Goal: Download file/media

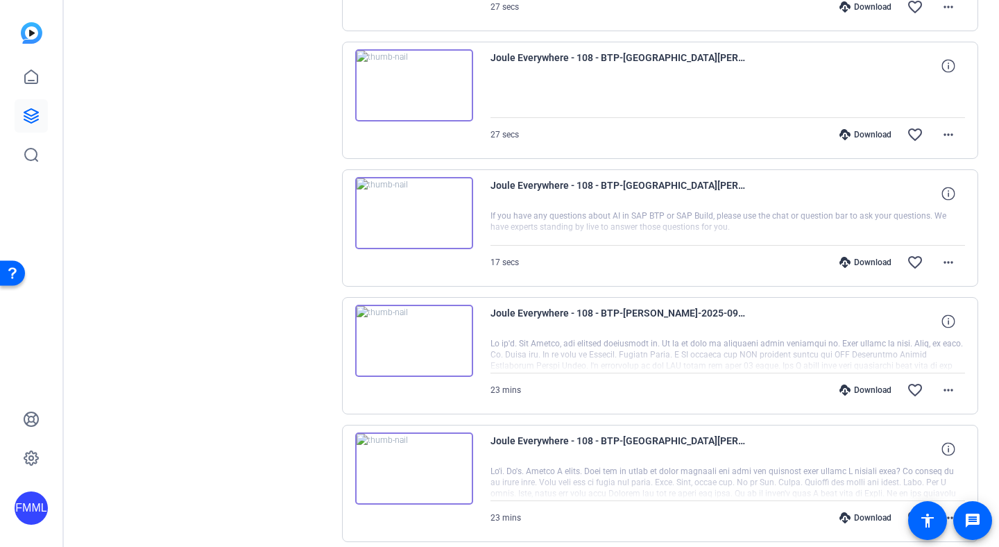
scroll to position [2265, 0]
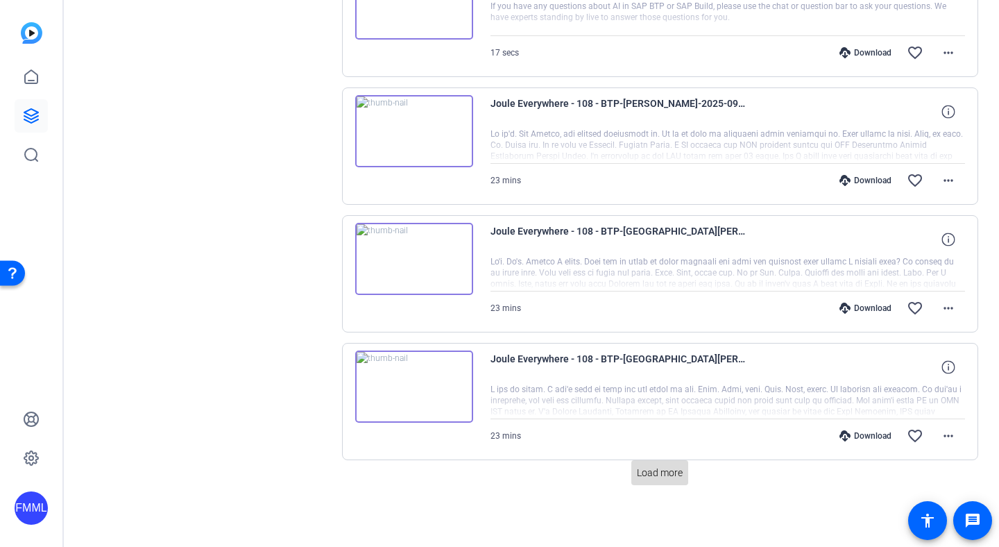
click at [647, 474] on span "Load more" at bounding box center [660, 473] width 46 height 15
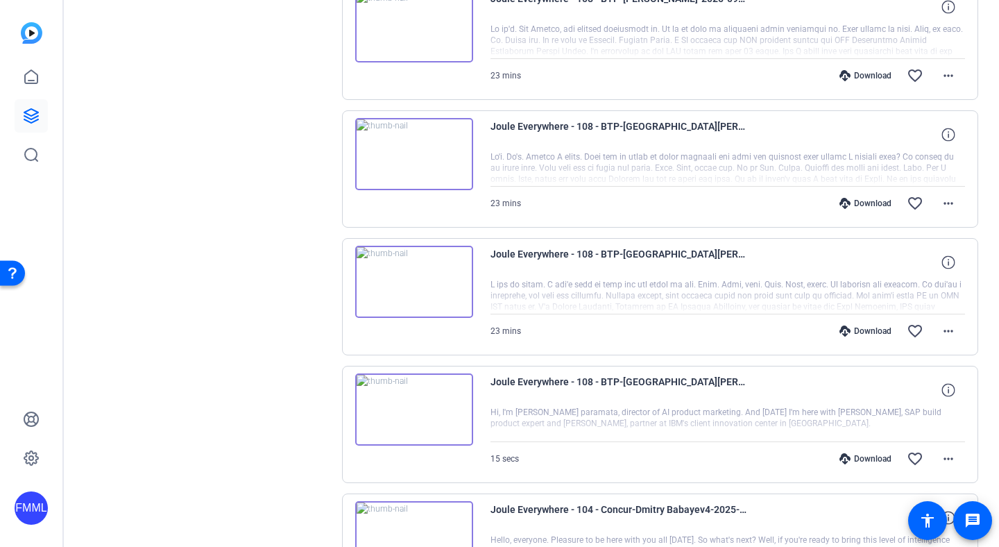
scroll to position [2245, 0]
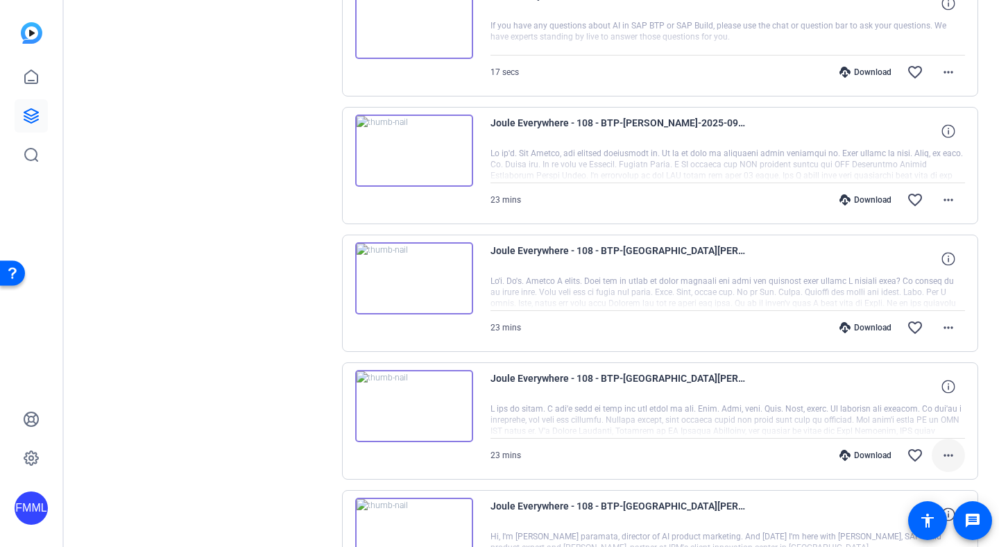
click at [941, 453] on mat-icon "more_horiz" at bounding box center [948, 455] width 17 height 17
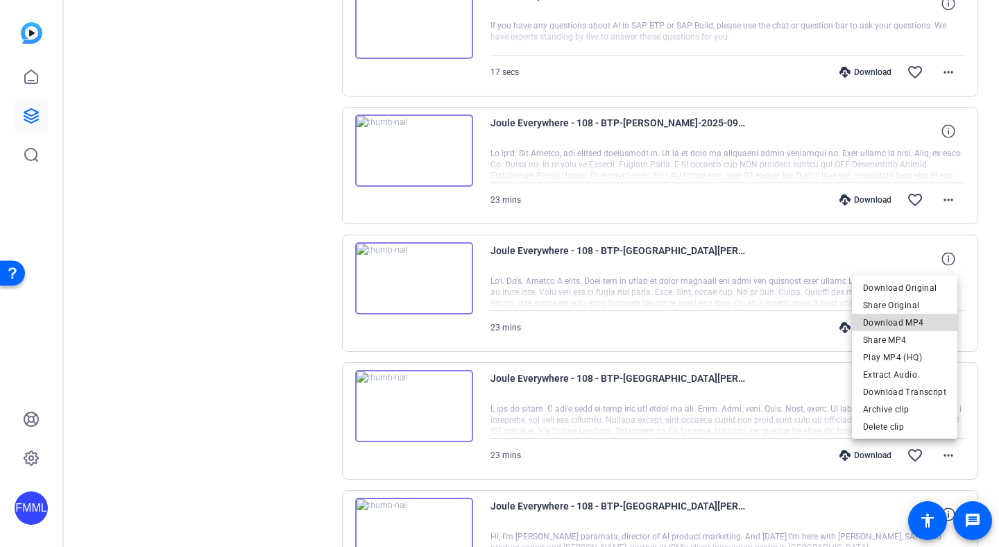
click at [912, 322] on span "Download MP4" at bounding box center [904, 322] width 83 height 17
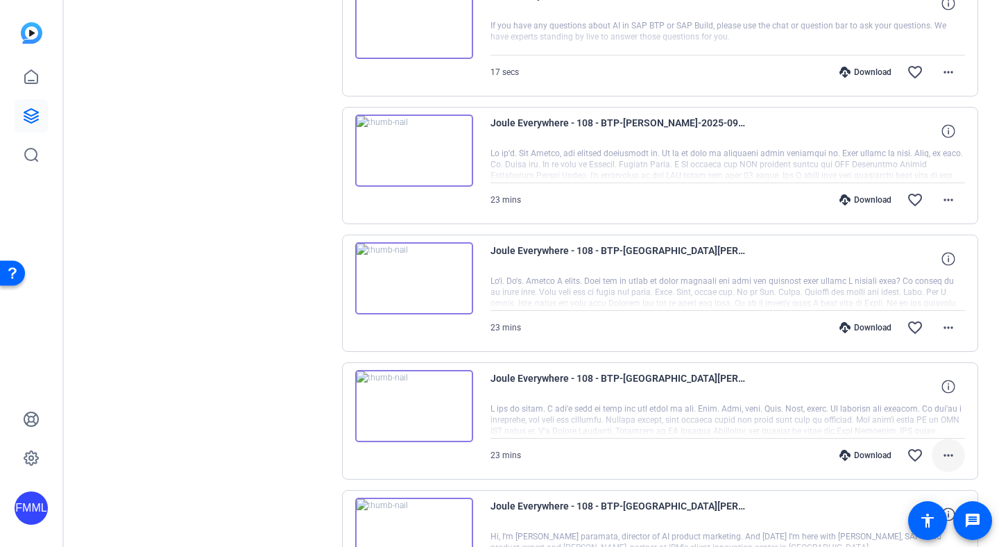
click at [932, 456] on span at bounding box center [948, 454] width 33 height 33
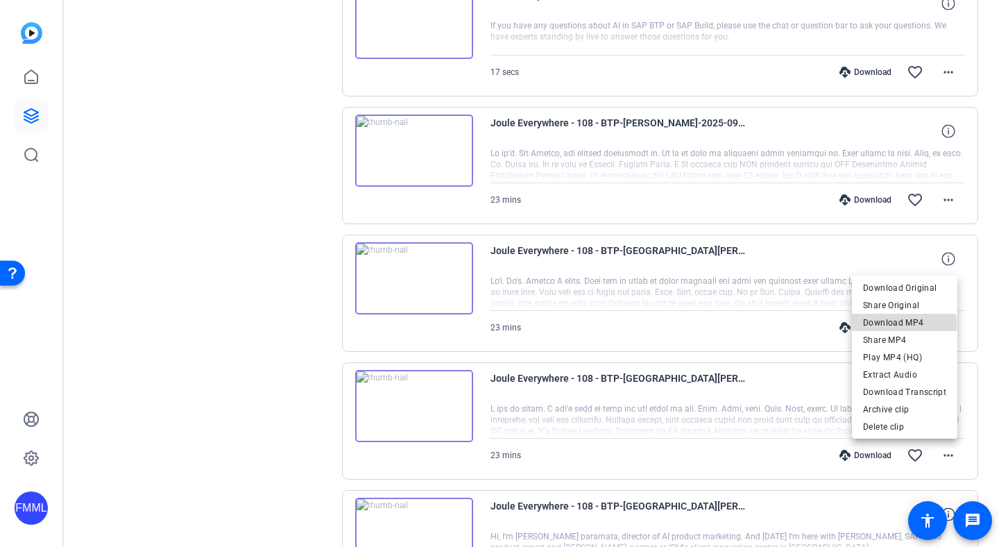
click at [896, 325] on span "Download MP4" at bounding box center [904, 322] width 83 height 17
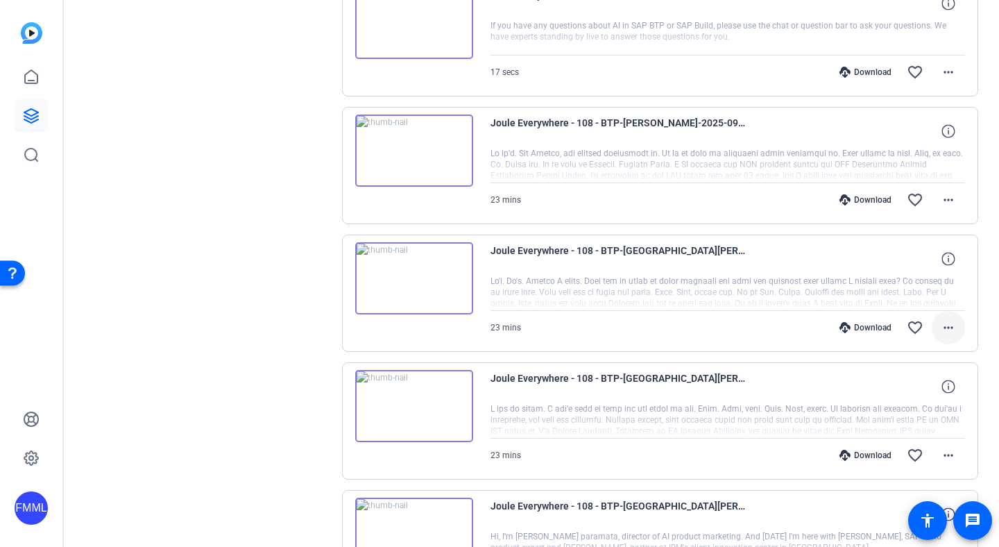
click at [941, 328] on mat-icon "more_horiz" at bounding box center [948, 327] width 17 height 17
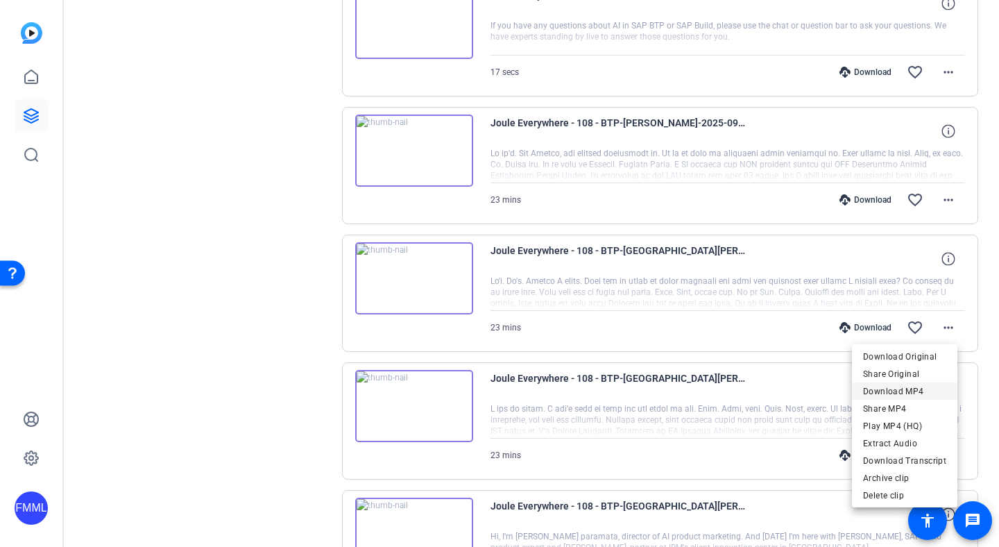
click at [907, 390] on span "Download MP4" at bounding box center [904, 391] width 83 height 17
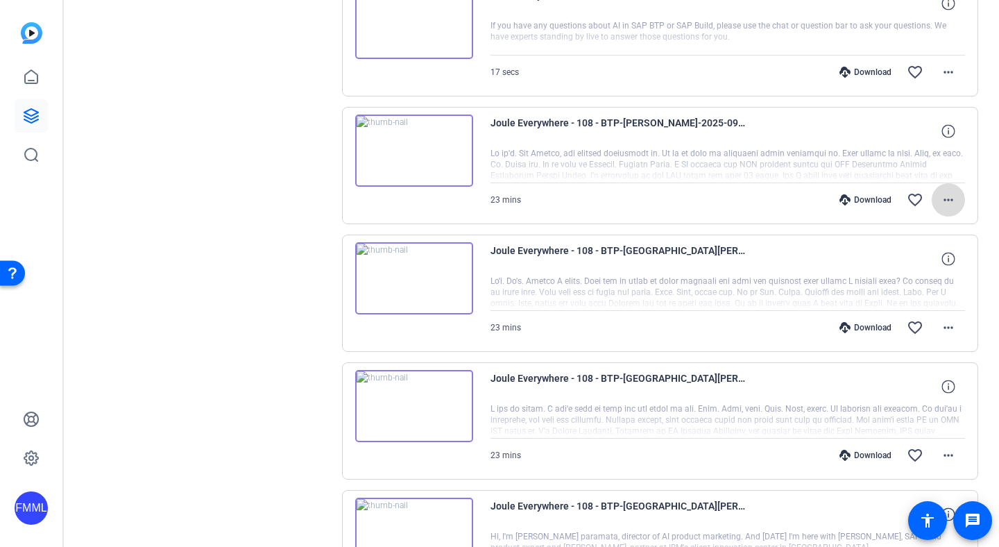
click at [936, 209] on span at bounding box center [948, 199] width 33 height 33
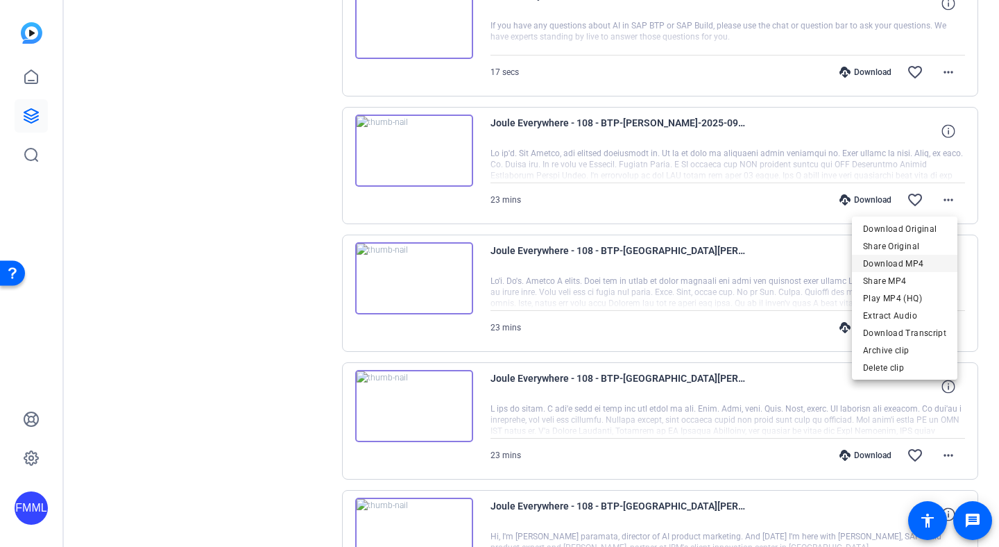
click at [905, 266] on span "Download MP4" at bounding box center [904, 263] width 83 height 17
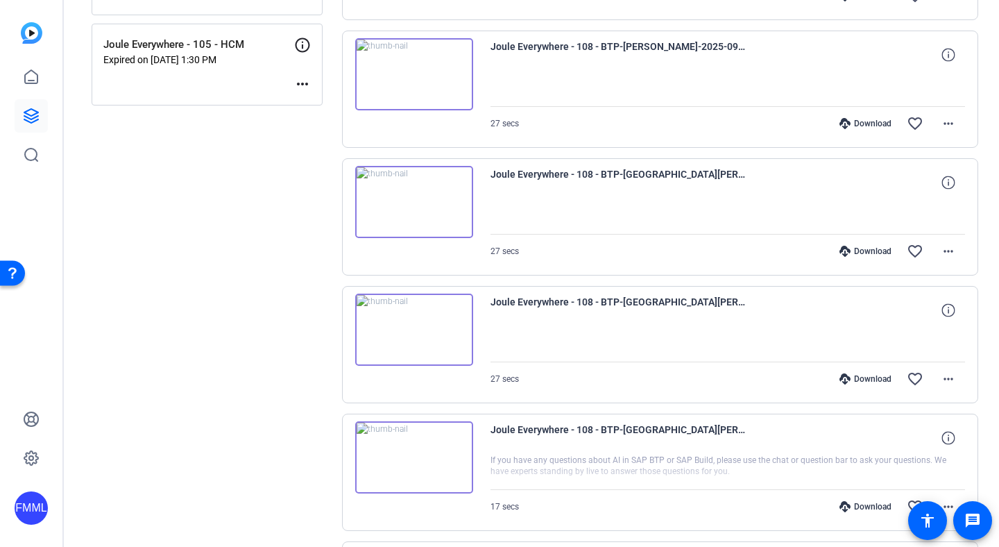
scroll to position [1839, 0]
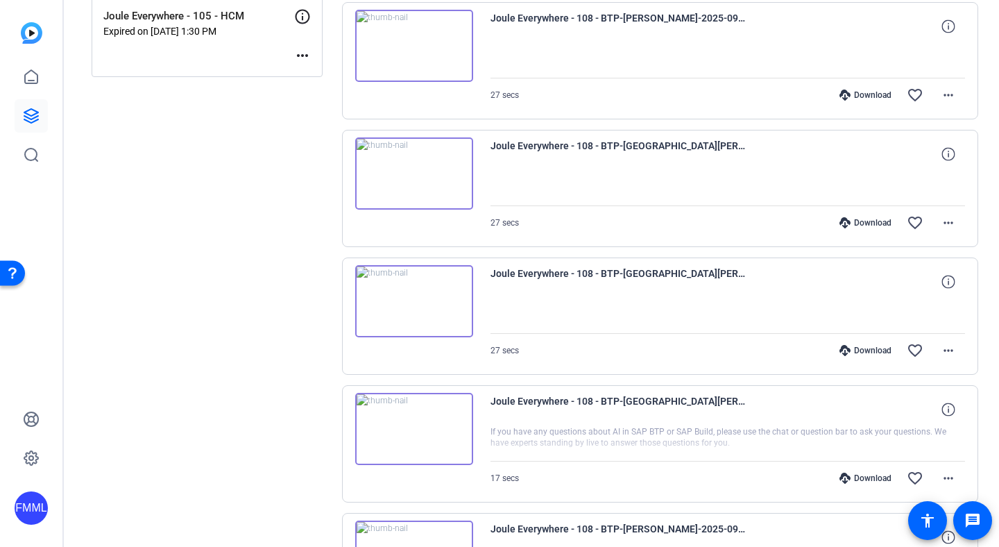
click at [419, 428] on img at bounding box center [414, 429] width 118 height 72
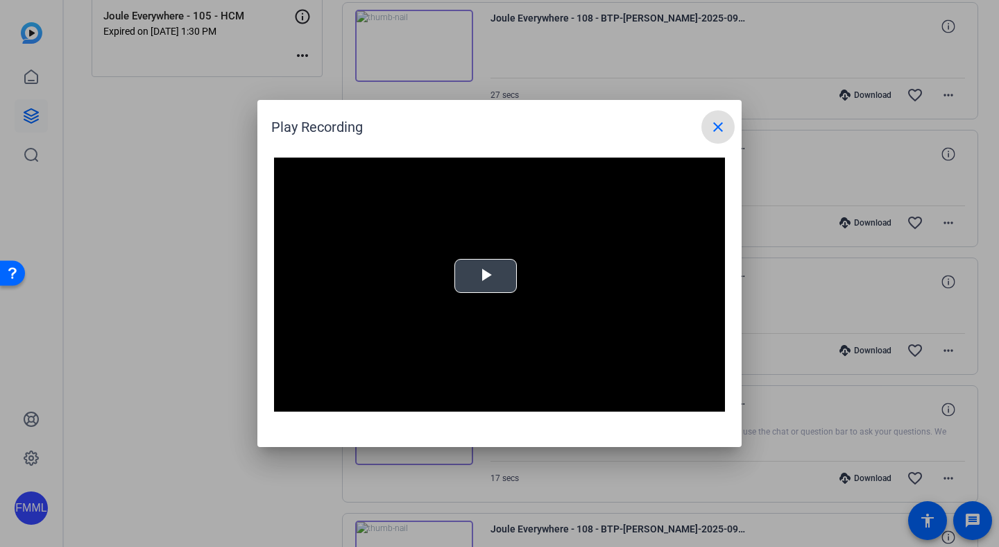
click at [486, 276] on span "Video Player" at bounding box center [486, 276] width 0 height 0
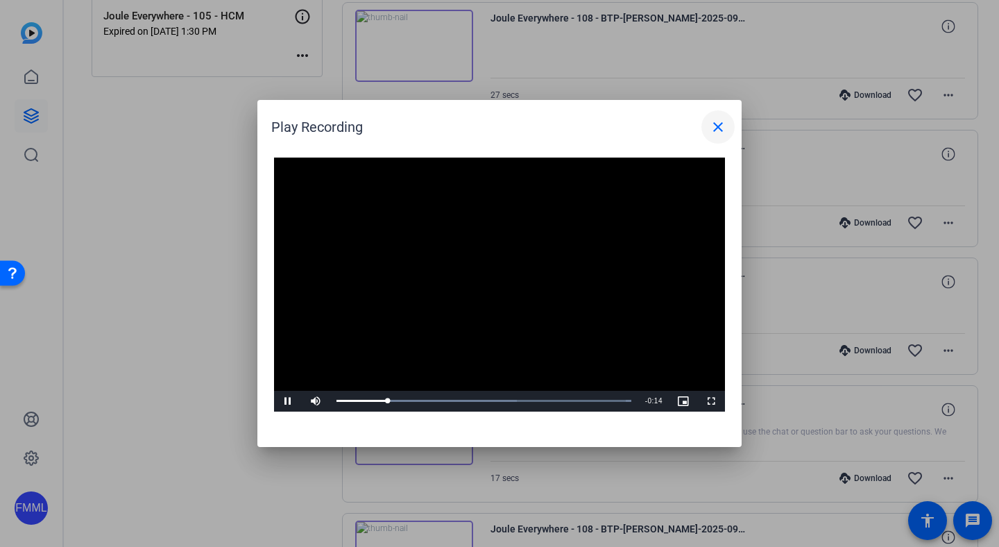
click at [717, 125] on mat-icon "close" at bounding box center [718, 127] width 17 height 17
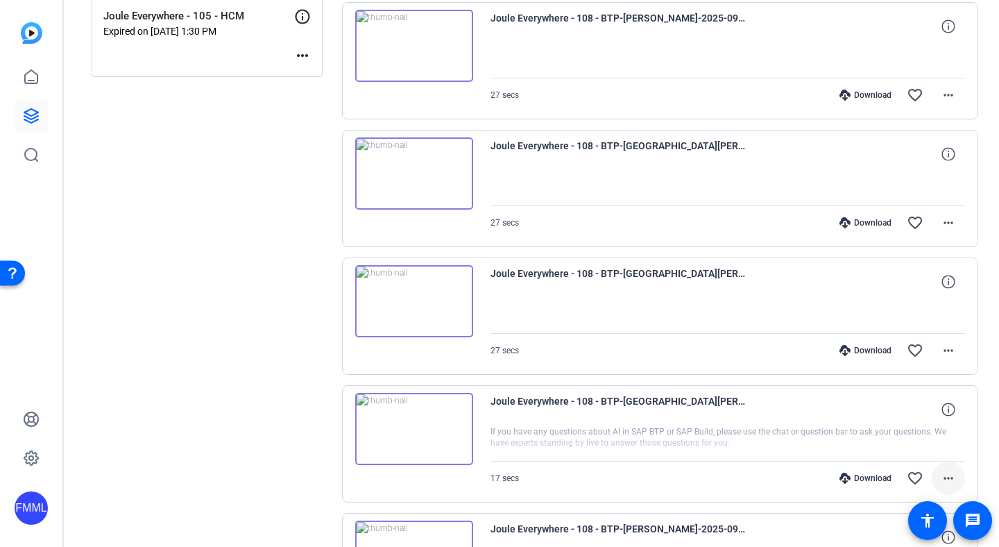
click at [940, 481] on mat-icon "more_horiz" at bounding box center [948, 478] width 17 height 17
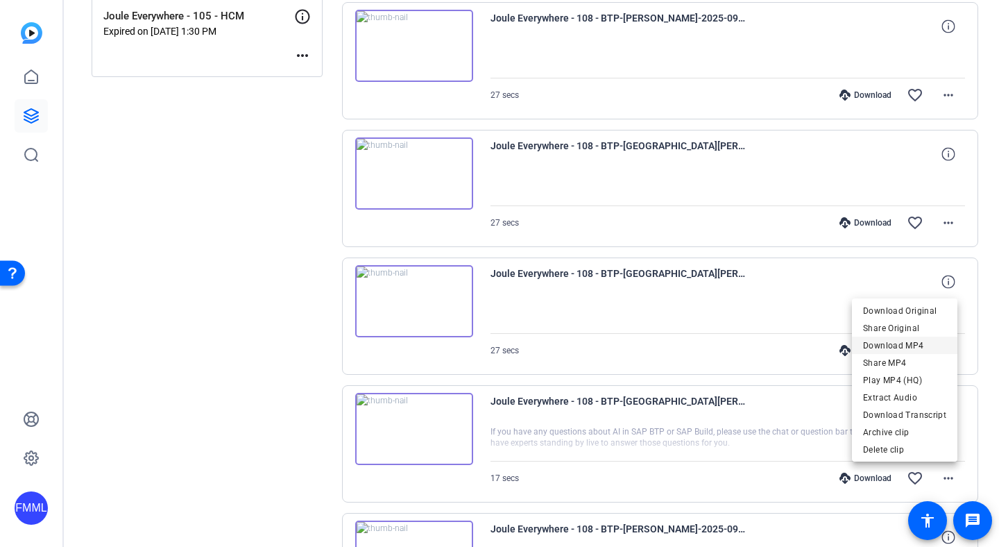
click at [903, 349] on span "Download MP4" at bounding box center [904, 344] width 83 height 17
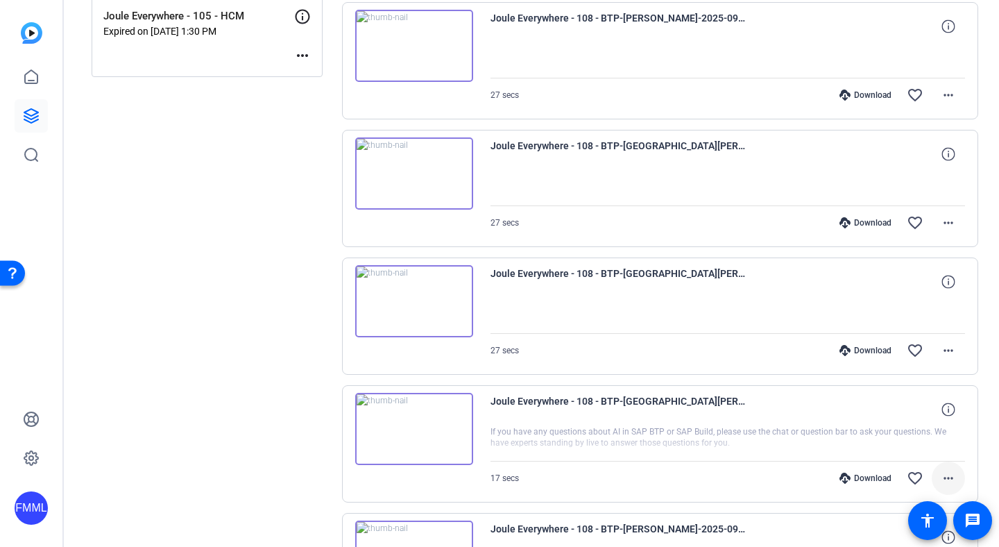
click at [942, 479] on mat-icon "more_horiz" at bounding box center [948, 478] width 17 height 17
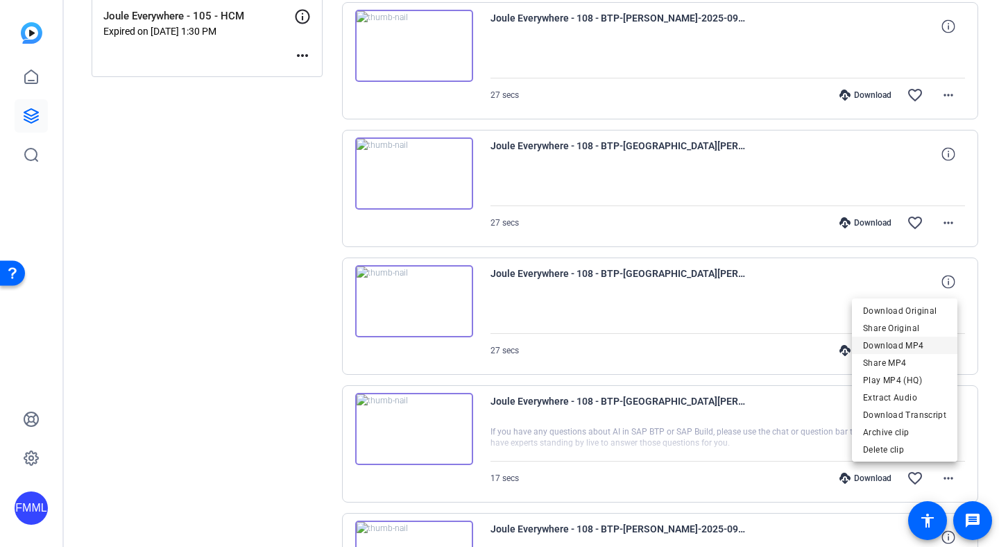
click at [901, 345] on span "Download MP4" at bounding box center [904, 344] width 83 height 17
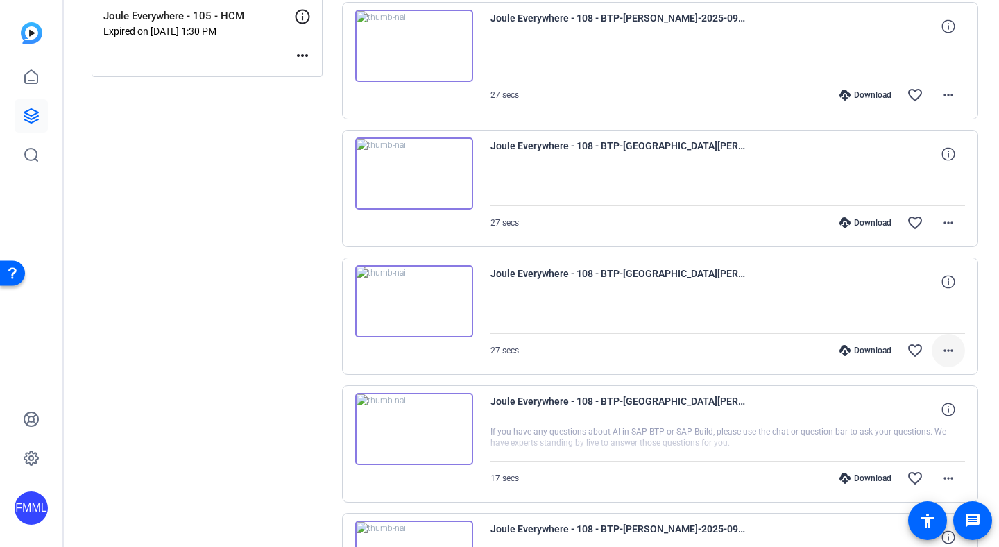
click at [943, 356] on mat-icon "more_horiz" at bounding box center [948, 350] width 17 height 17
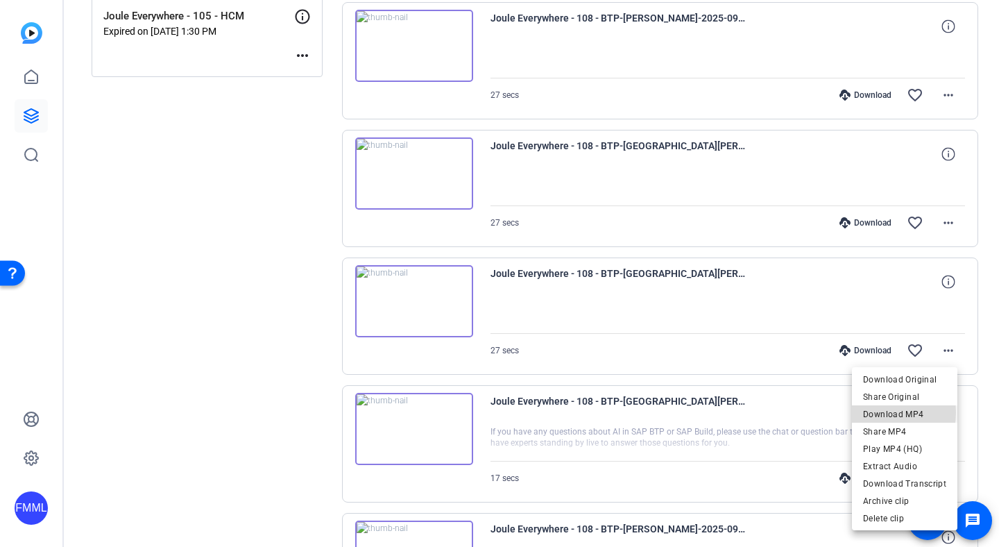
click at [876, 411] on span "Download MP4" at bounding box center [904, 413] width 83 height 17
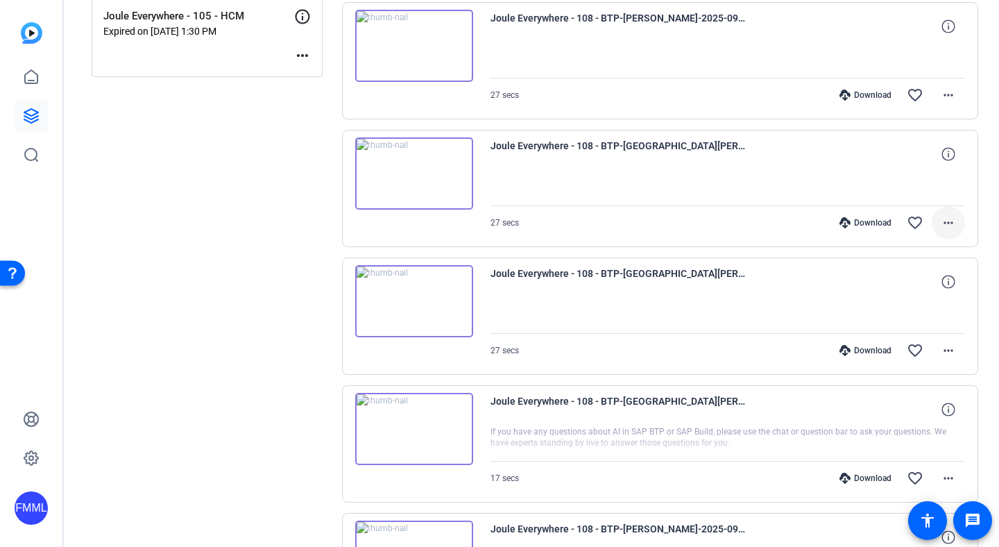
click at [948, 230] on mat-icon "more_horiz" at bounding box center [948, 222] width 17 height 17
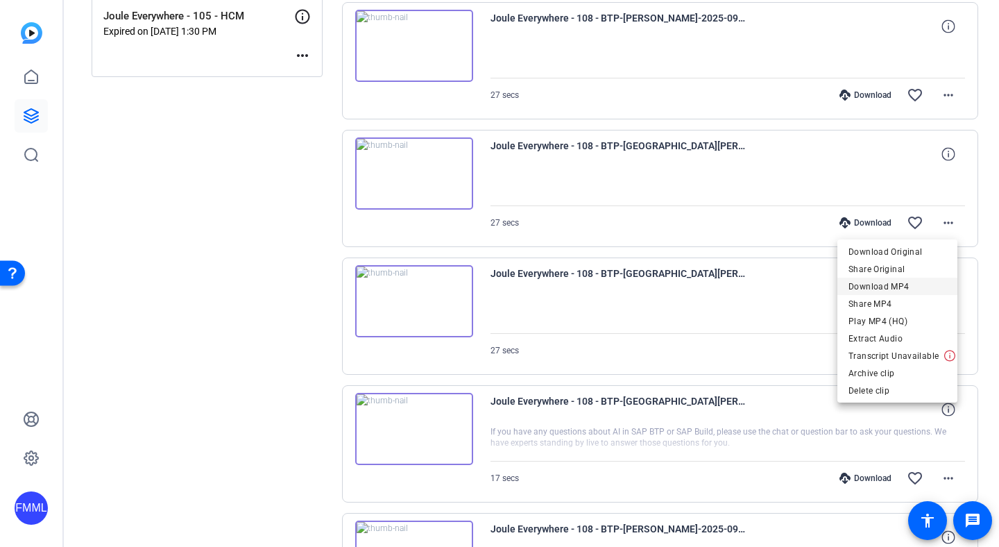
click at [899, 291] on span "Download MP4" at bounding box center [898, 286] width 98 height 17
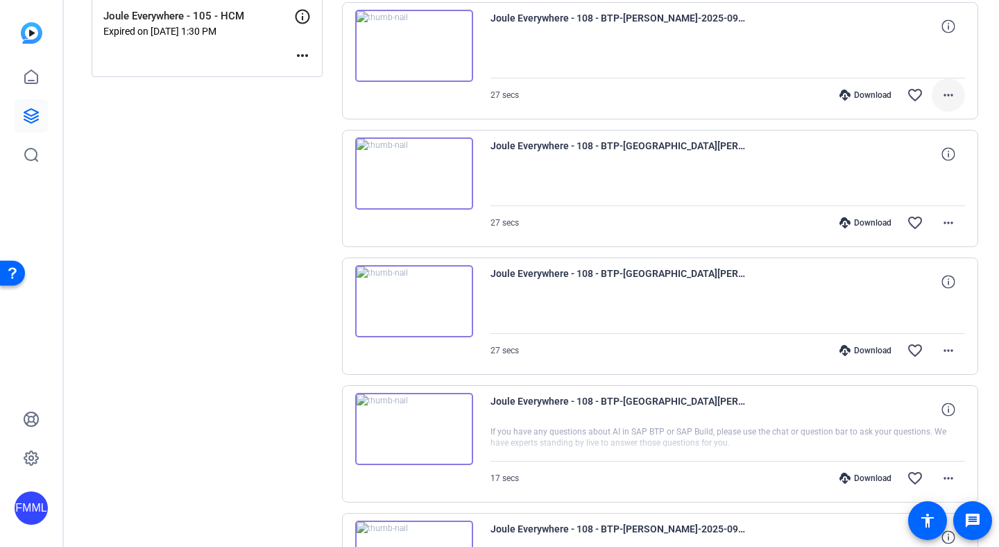
click at [940, 96] on mat-icon "more_horiz" at bounding box center [948, 95] width 17 height 17
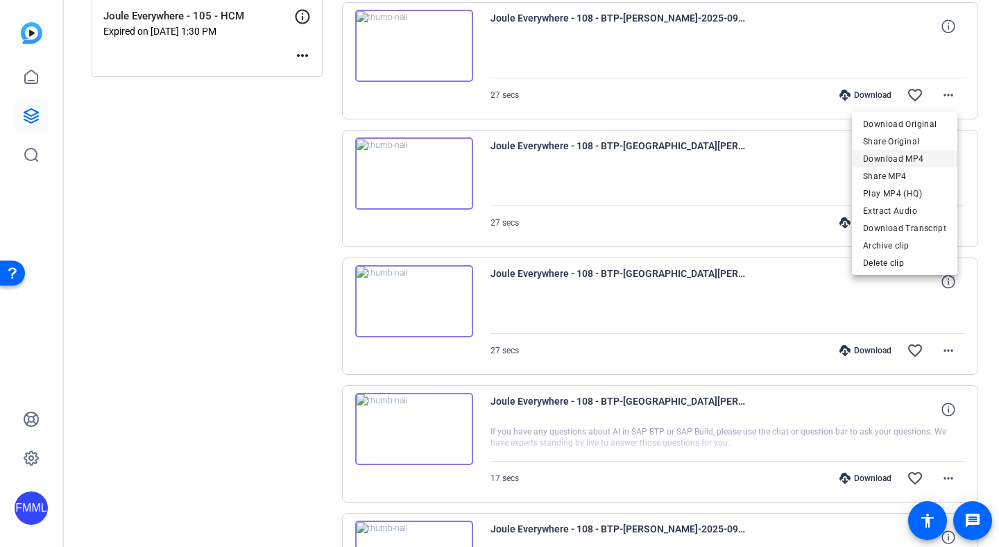
click at [894, 160] on span "Download MP4" at bounding box center [904, 158] width 83 height 17
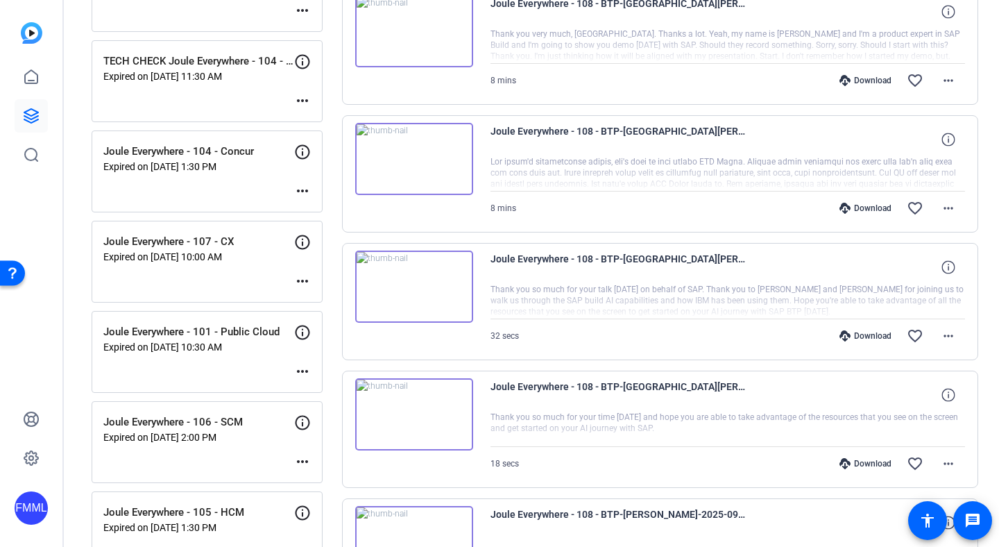
scroll to position [1340, 0]
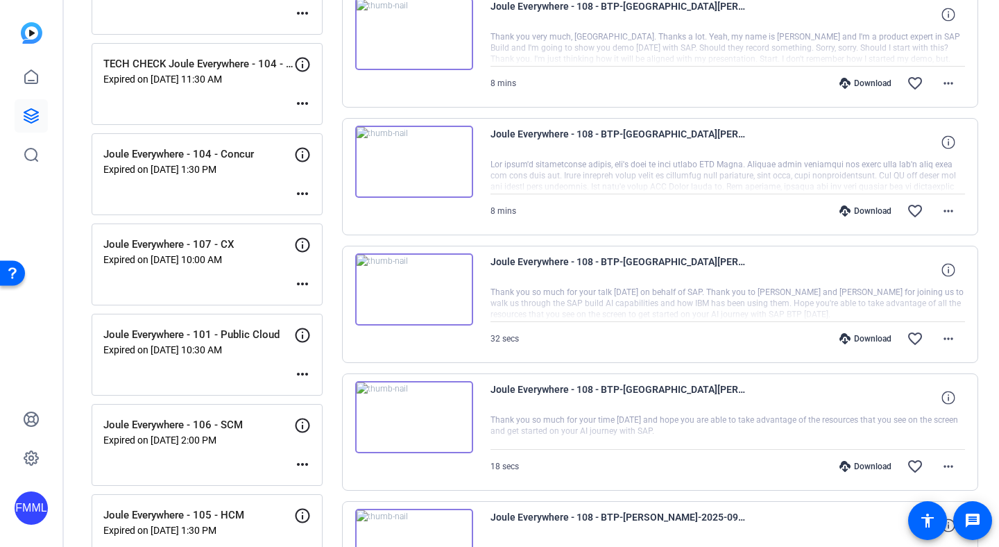
click at [417, 401] on img at bounding box center [414, 417] width 118 height 72
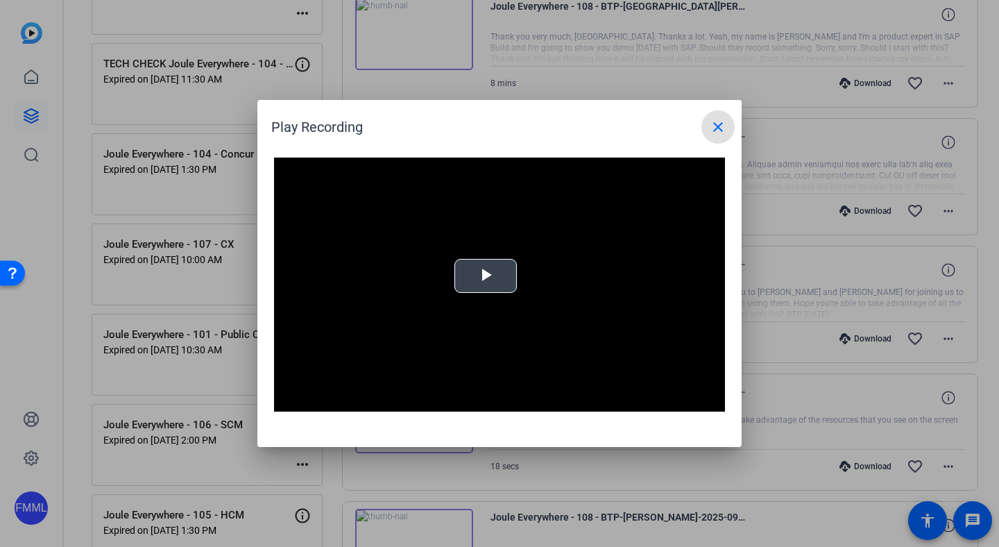
click at [486, 276] on span "Video Player" at bounding box center [486, 276] width 0 height 0
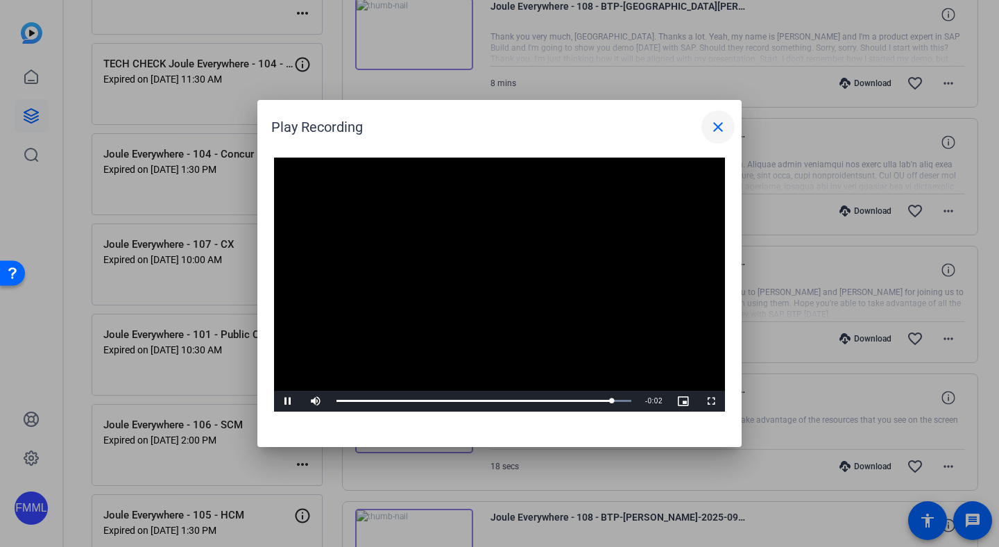
click at [715, 133] on mat-icon "close" at bounding box center [718, 127] width 17 height 17
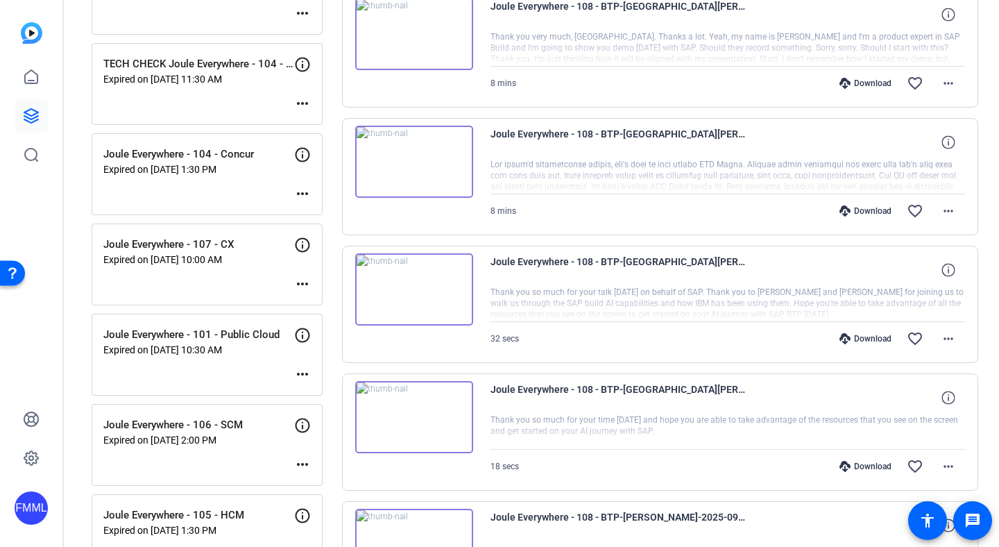
click at [434, 291] on img at bounding box center [414, 289] width 118 height 72
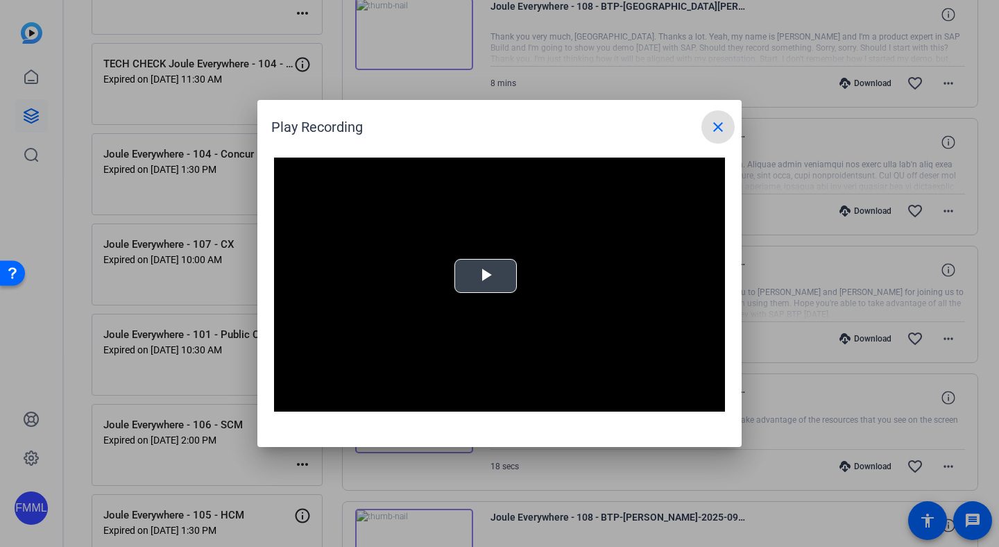
click at [486, 276] on span "Video Player" at bounding box center [486, 276] width 0 height 0
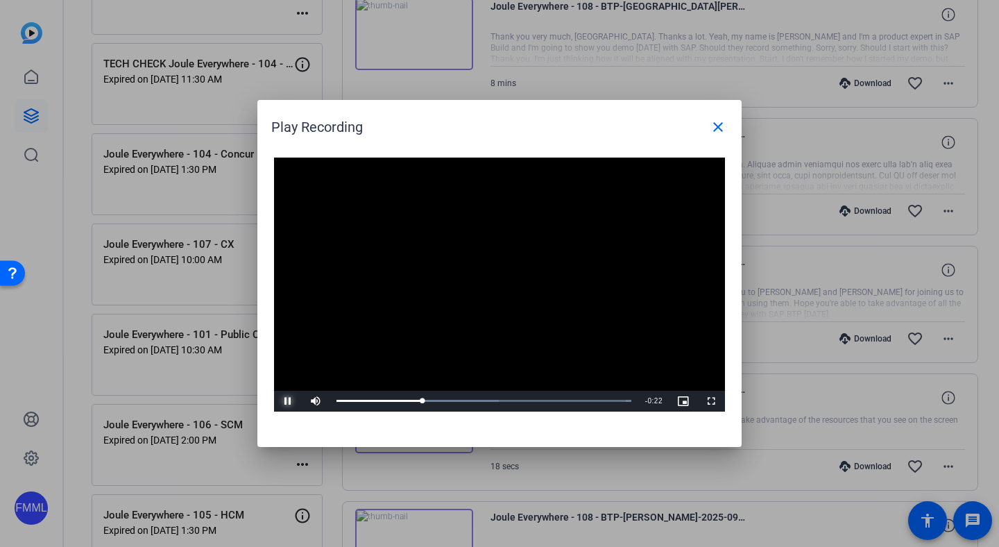
click at [285, 401] on span "Video Player" at bounding box center [288, 401] width 28 height 0
click at [287, 401] on span "Video Player" at bounding box center [288, 401] width 28 height 0
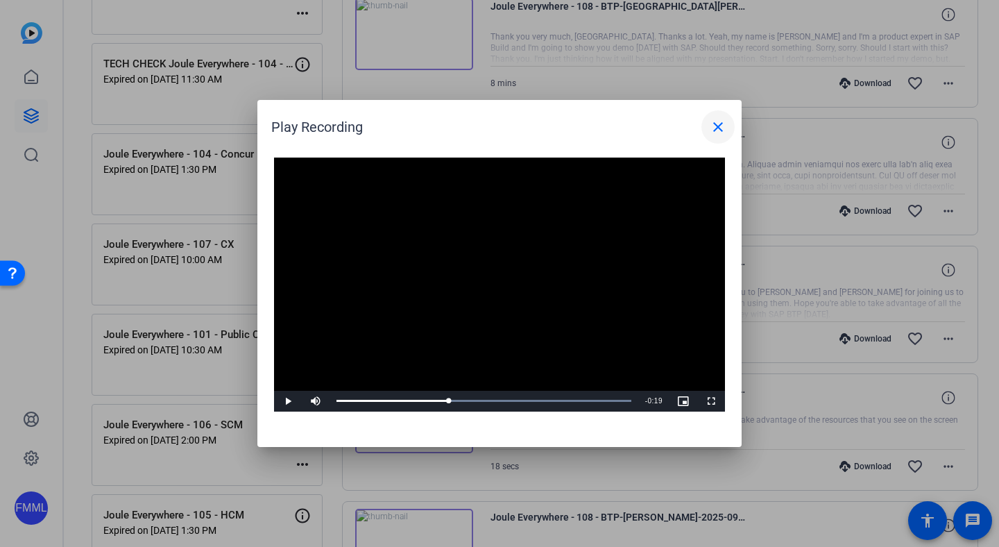
click at [713, 118] on span at bounding box center [717, 126] width 33 height 33
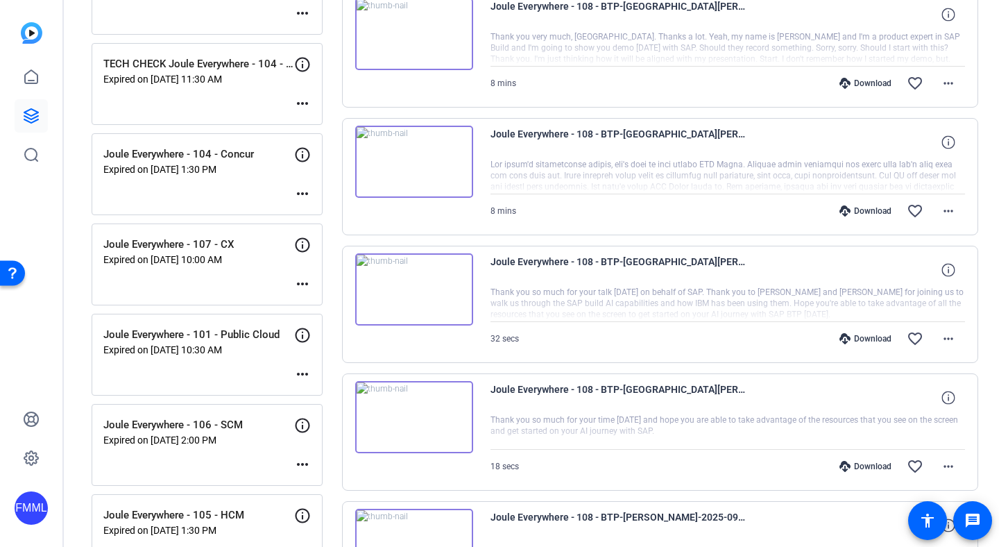
click at [407, 291] on img at bounding box center [414, 289] width 118 height 72
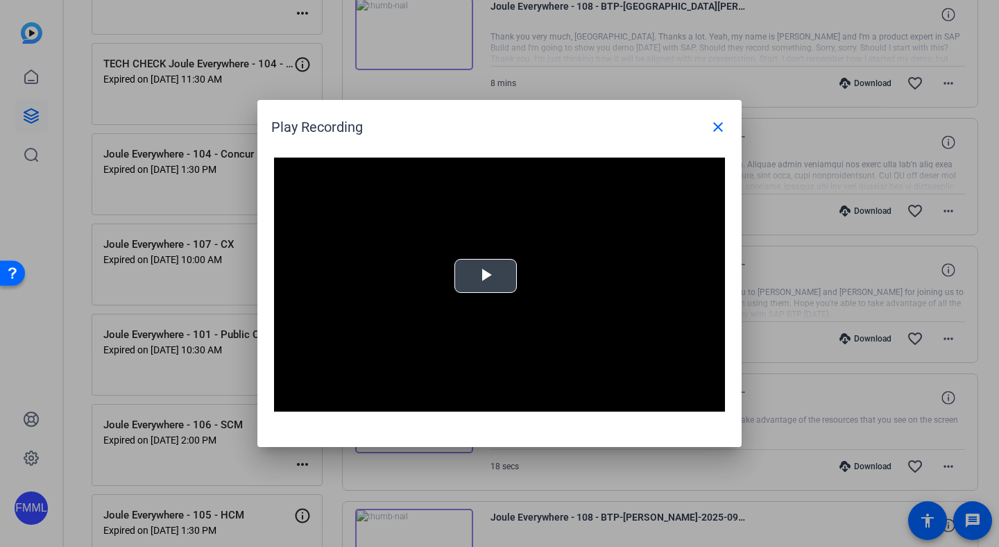
click at [486, 276] on span "Video Player" at bounding box center [486, 276] width 0 height 0
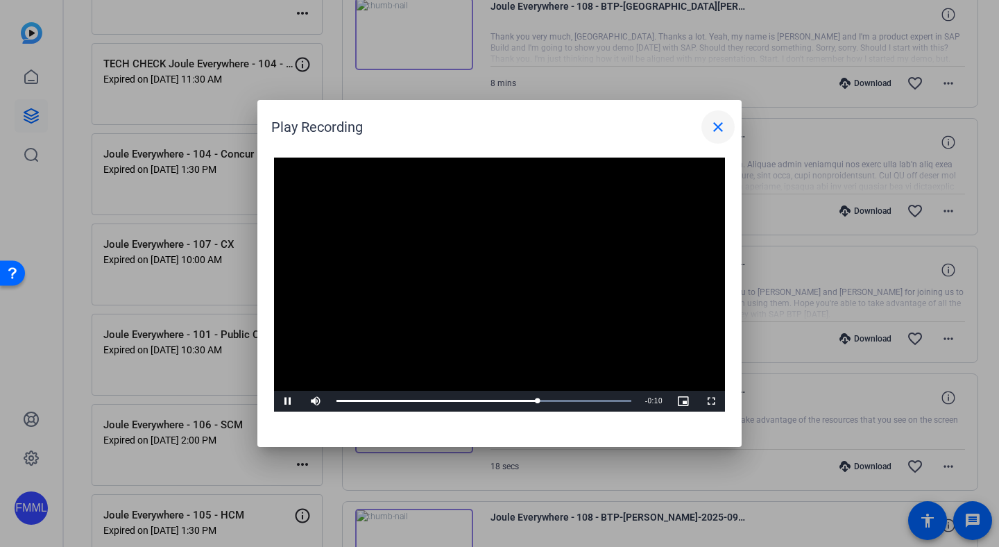
click at [729, 110] on span at bounding box center [717, 126] width 33 height 33
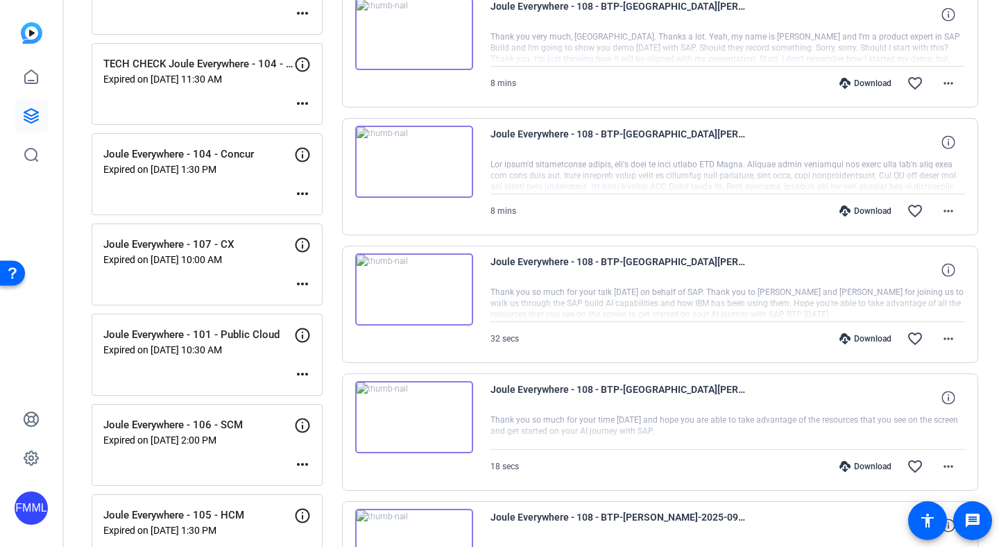
click at [416, 157] on img at bounding box center [414, 162] width 118 height 72
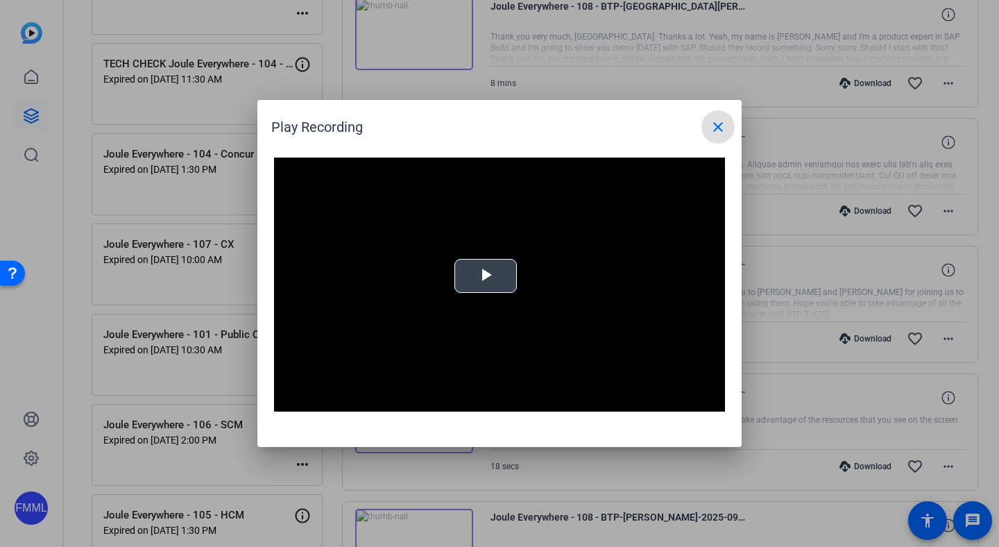
click at [486, 276] on span "Video Player" at bounding box center [486, 276] width 0 height 0
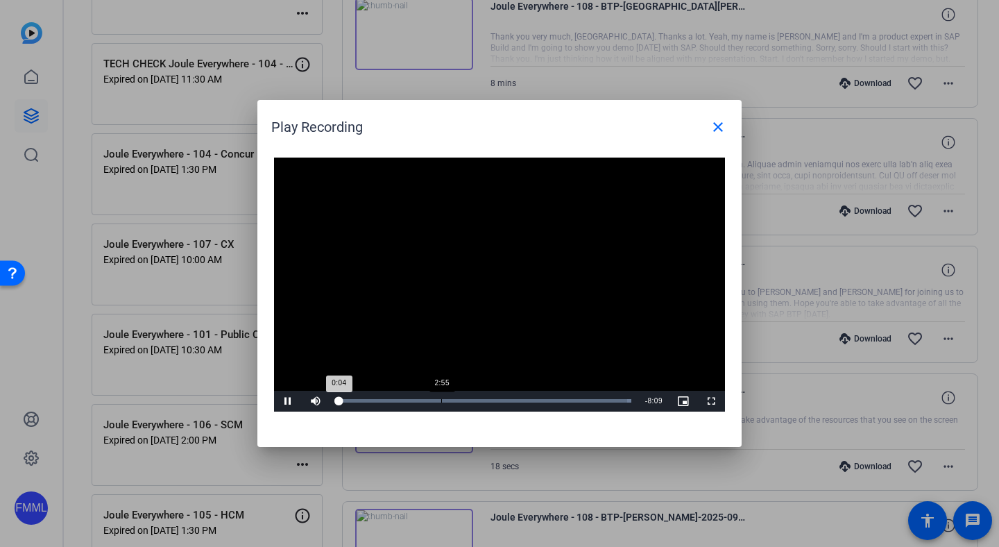
click at [441, 397] on div "Loaded : 100.00% 2:55 0:04" at bounding box center [484, 401] width 309 height 21
click at [488, 402] on div "4:12" at bounding box center [488, 400] width 1 height 3
click at [728, 118] on span at bounding box center [717, 126] width 33 height 33
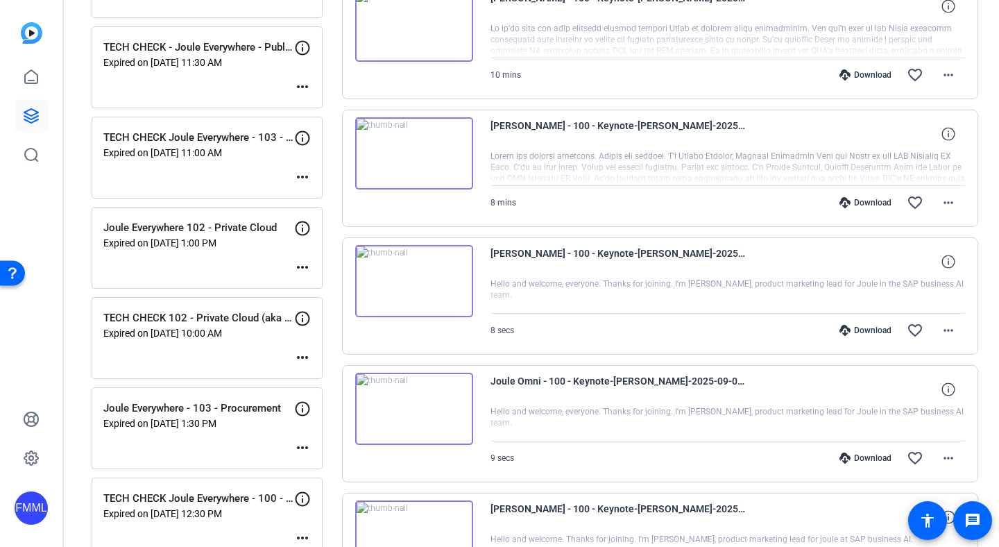
scroll to position [0, 0]
